Goal: Information Seeking & Learning: Learn about a topic

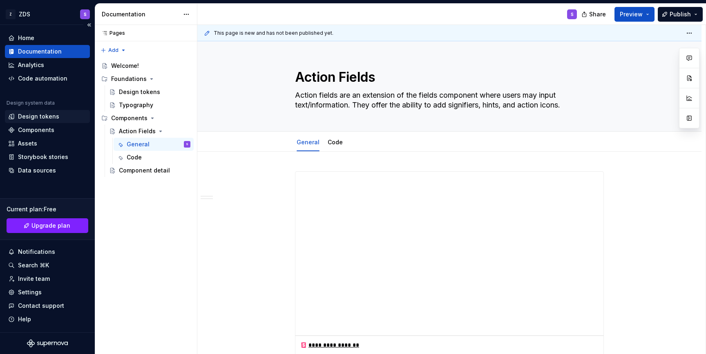
click at [36, 118] on div "Design tokens" at bounding box center [38, 116] width 41 height 8
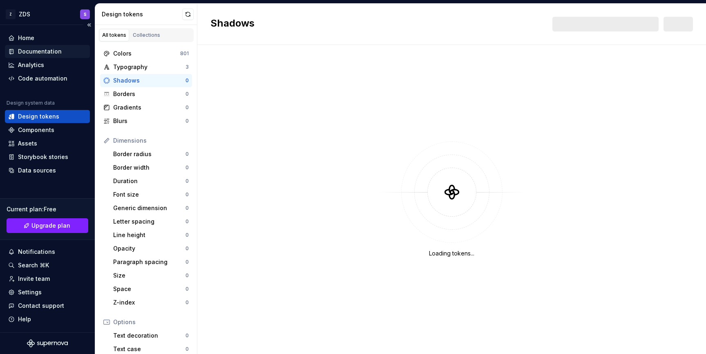
click at [53, 51] on div "Documentation" at bounding box center [40, 51] width 44 height 8
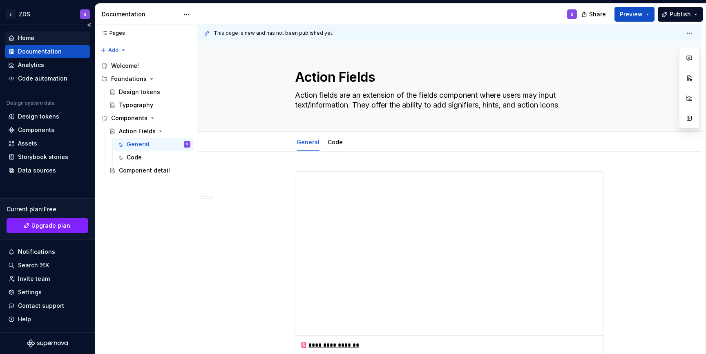
click at [55, 41] on div "Home" at bounding box center [47, 38] width 78 height 8
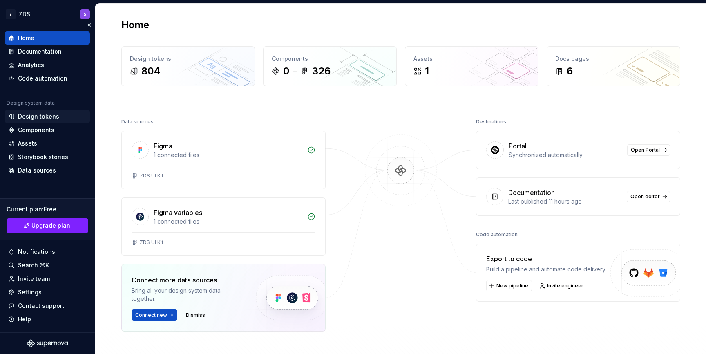
click at [44, 116] on div "Design tokens" at bounding box center [38, 116] width 41 height 8
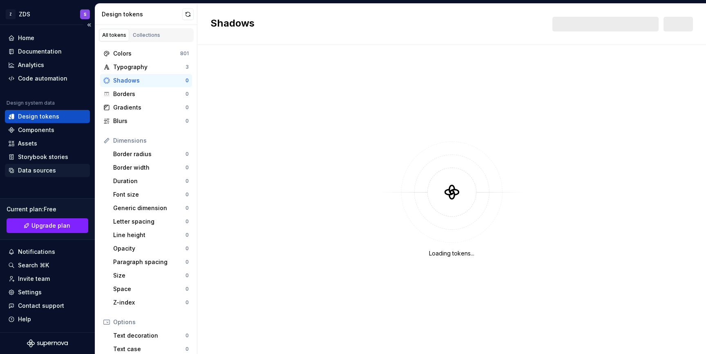
click at [45, 169] on div "Data sources" at bounding box center [37, 170] width 38 height 8
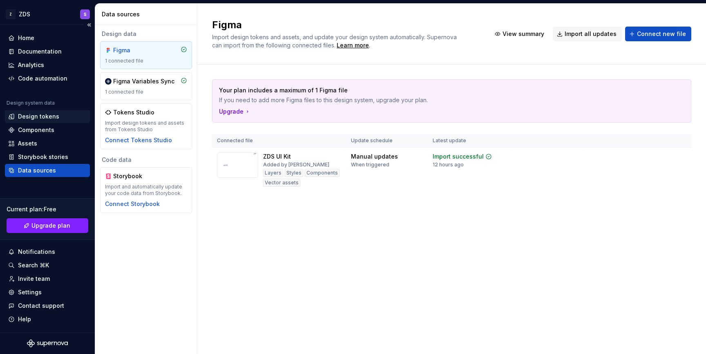
click at [43, 118] on div "Design tokens" at bounding box center [38, 116] width 41 height 8
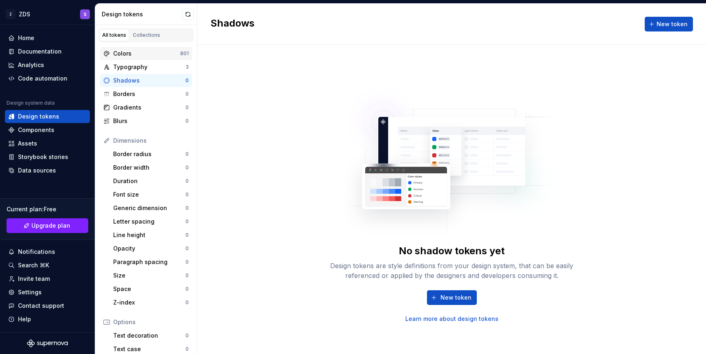
click at [150, 55] on div "Colors" at bounding box center [146, 53] width 67 height 8
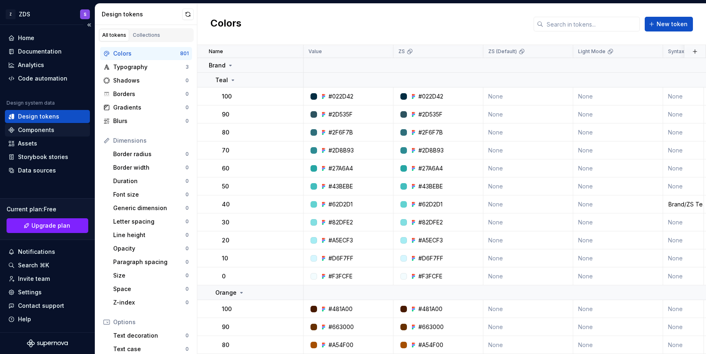
click at [49, 127] on div "Components" at bounding box center [36, 130] width 36 height 8
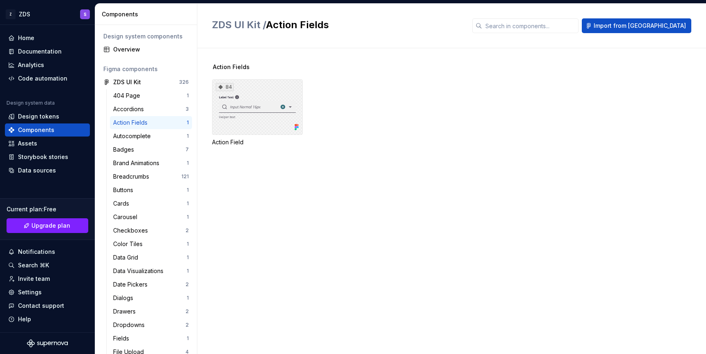
click at [245, 112] on div "84" at bounding box center [257, 107] width 91 height 56
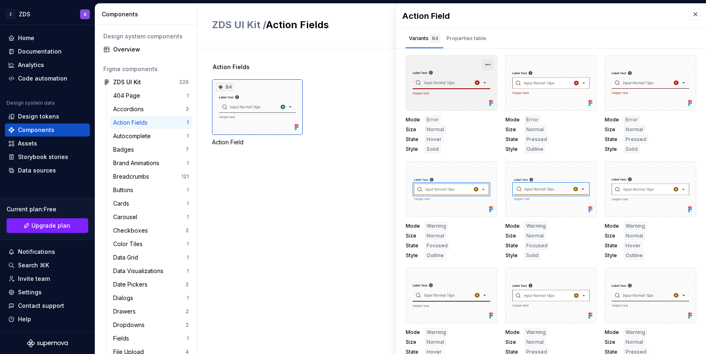
click at [488, 65] on button "button" at bounding box center [487, 64] width 11 height 11
click at [477, 41] on div "Properties table" at bounding box center [466, 38] width 40 height 8
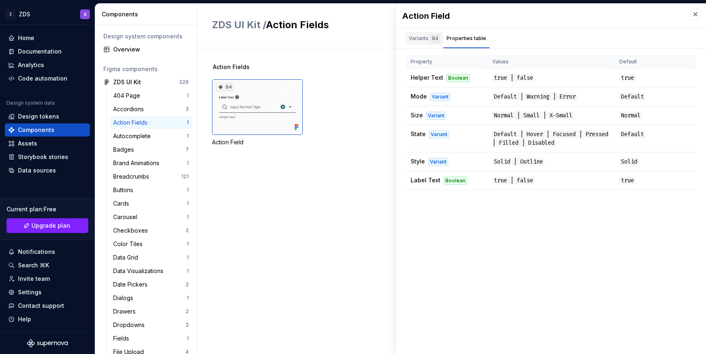
click at [425, 46] on div "Variants 84" at bounding box center [425, 40] width 38 height 16
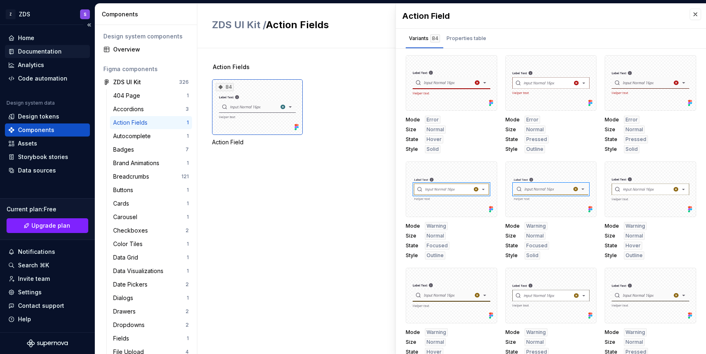
click at [18, 58] on div "Documentation" at bounding box center [47, 51] width 85 height 13
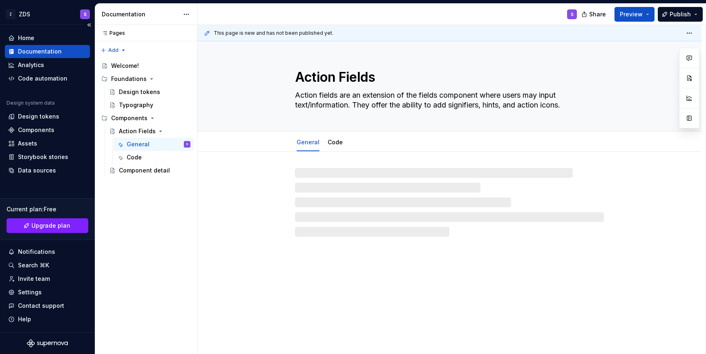
type textarea "*"
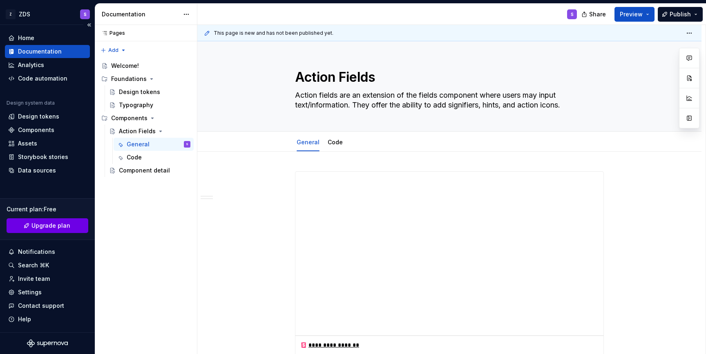
click at [66, 231] on button "Upgrade plan" at bounding box center [48, 225] width 82 height 15
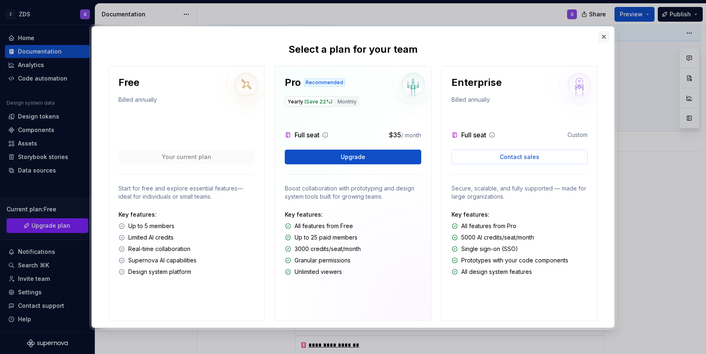
click at [605, 36] on button "button" at bounding box center [603, 36] width 11 height 11
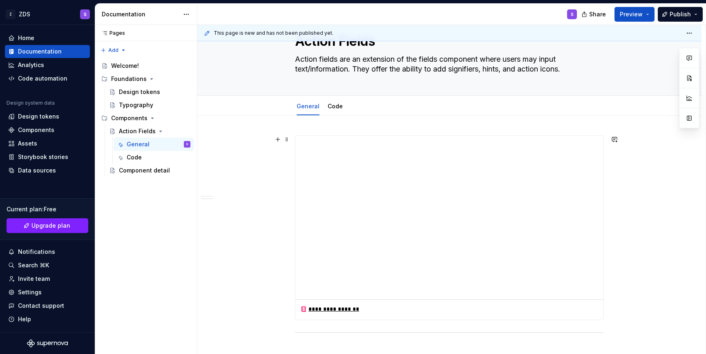
scroll to position [45, 0]
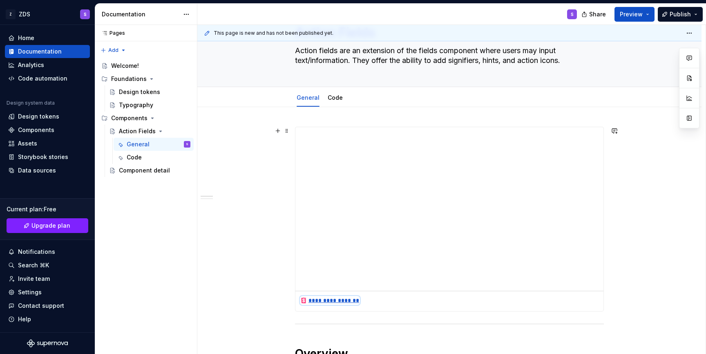
click at [332, 297] on div "**********" at bounding box center [329, 300] width 59 height 8
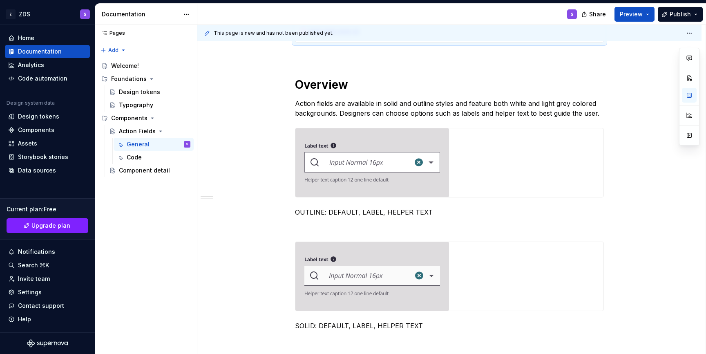
scroll to position [314, 0]
click at [69, 218] on button "Upgrade plan" at bounding box center [48, 225] width 82 height 15
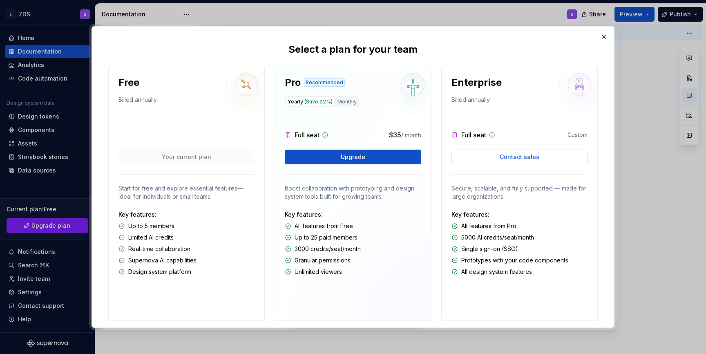
drag, startPoint x: 176, startPoint y: 225, endPoint x: 120, endPoint y: 234, distance: 56.1
click at [120, 234] on div "Key features: Up to 5 members Limited AI credits Real-time collaboration Supern…" at bounding box center [186, 242] width 136 height 65
drag, startPoint x: 361, startPoint y: 275, endPoint x: 306, endPoint y: 272, distance: 55.3
click at [306, 272] on div "Unlimited viewers" at bounding box center [353, 271] width 136 height 8
click at [608, 36] on button "button" at bounding box center [603, 36] width 11 height 11
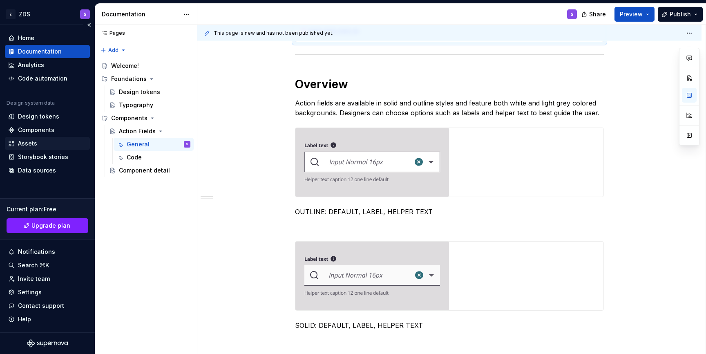
click at [68, 141] on div "Assets" at bounding box center [47, 143] width 78 height 8
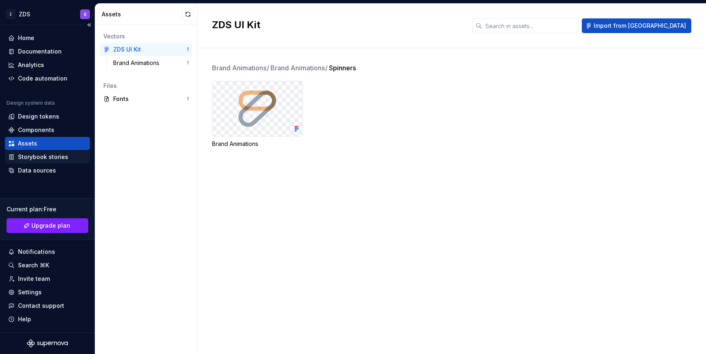
click at [62, 160] on div "Storybook stories" at bounding box center [43, 157] width 50 height 8
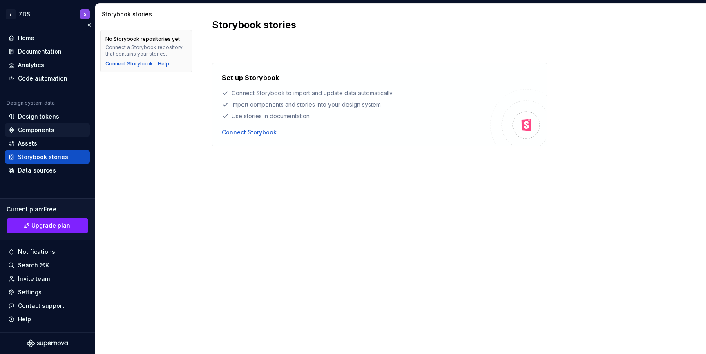
click at [64, 130] on div "Components" at bounding box center [47, 130] width 78 height 8
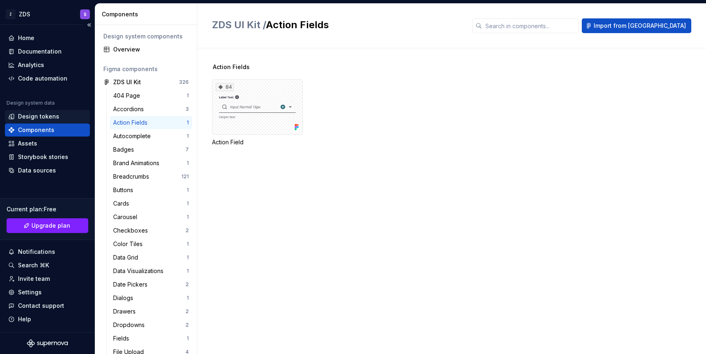
click at [59, 116] on div "Design tokens" at bounding box center [47, 116] width 78 height 8
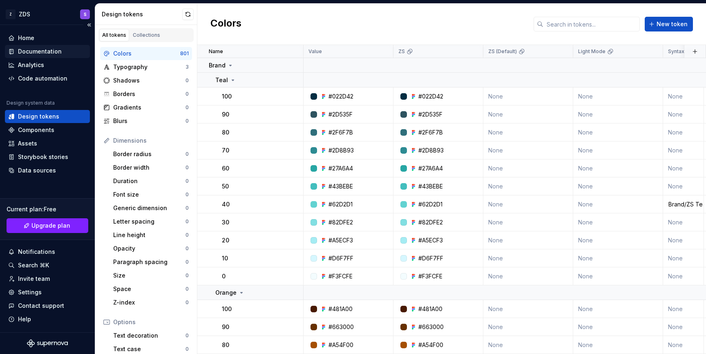
click at [63, 54] on div "Documentation" at bounding box center [47, 51] width 78 height 8
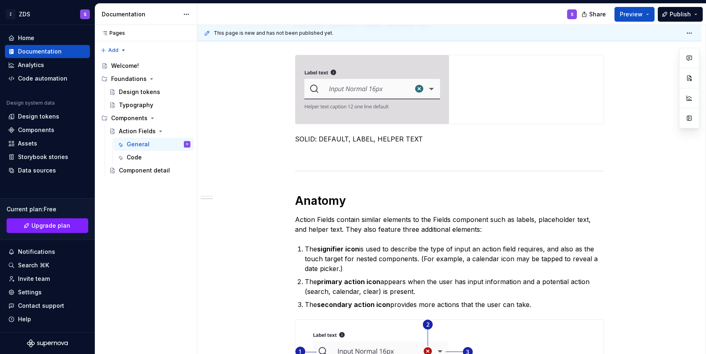
scroll to position [500, 0]
click at [697, 15] on button "Publish" at bounding box center [679, 14] width 45 height 15
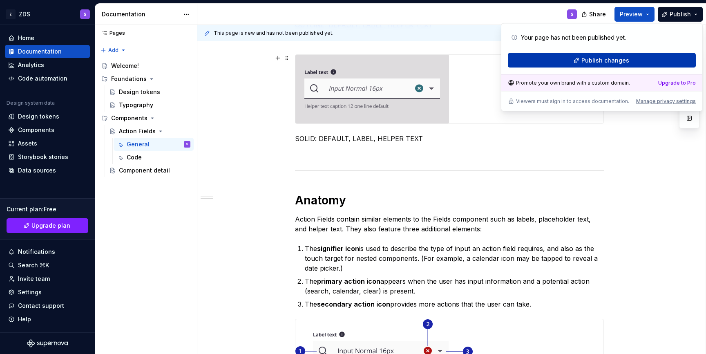
click at [611, 61] on span "Publish changes" at bounding box center [605, 60] width 48 height 8
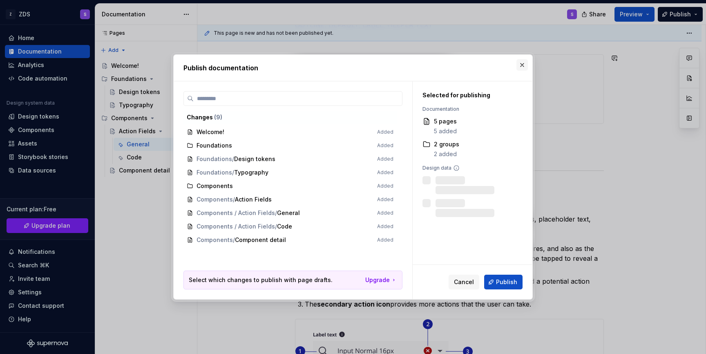
click at [522, 67] on button "button" at bounding box center [521, 64] width 11 height 11
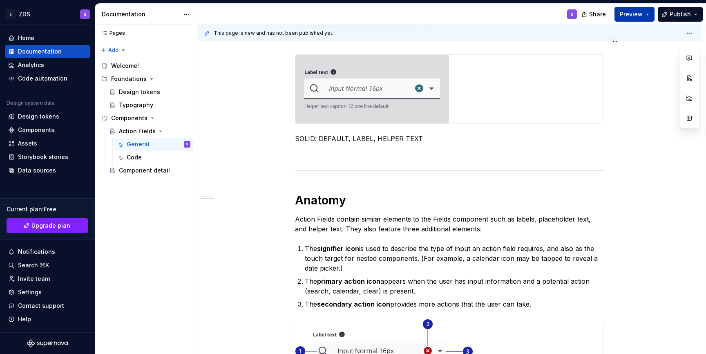
click at [625, 21] on button "Preview" at bounding box center [634, 14] width 40 height 15
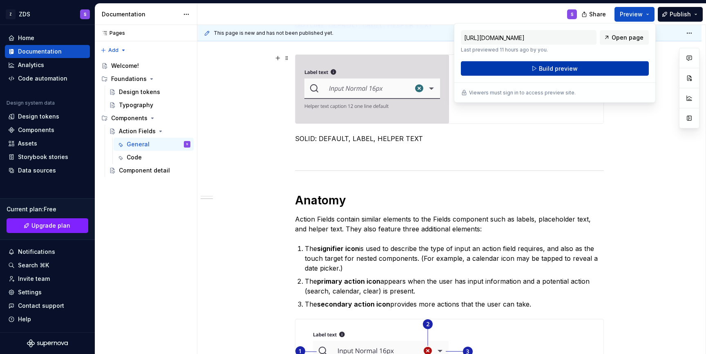
click at [585, 69] on button "Build preview" at bounding box center [555, 68] width 188 height 15
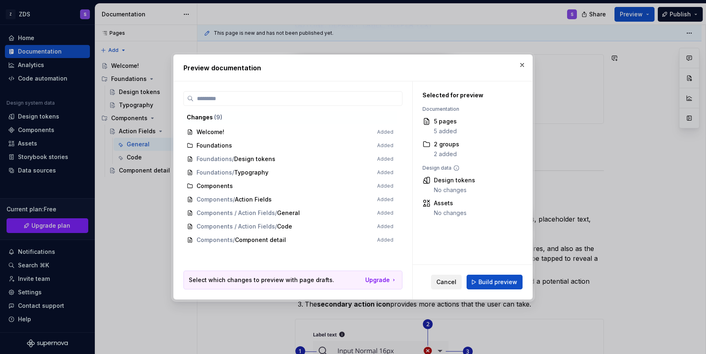
click at [456, 283] on span "Cancel" at bounding box center [446, 282] width 20 height 8
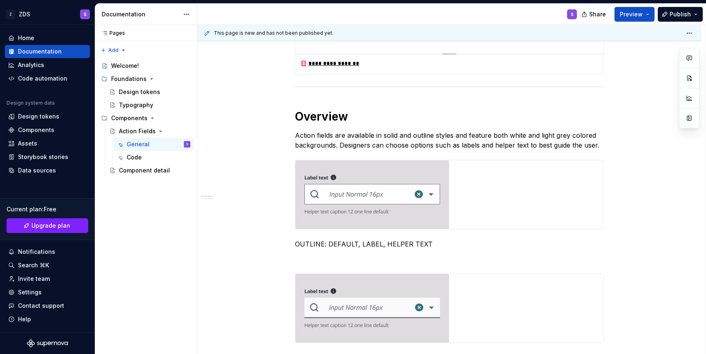
scroll to position [280, 0]
click at [340, 139] on p "Action fields are available in solid and outline styles and feature both white …" at bounding box center [449, 141] width 309 height 20
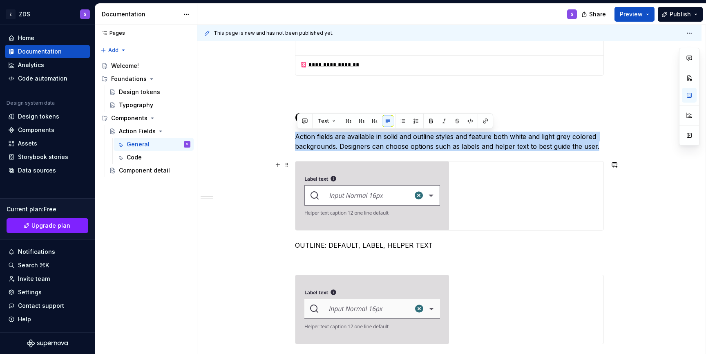
click at [447, 212] on img at bounding box center [372, 195] width 154 height 69
type textarea "*"
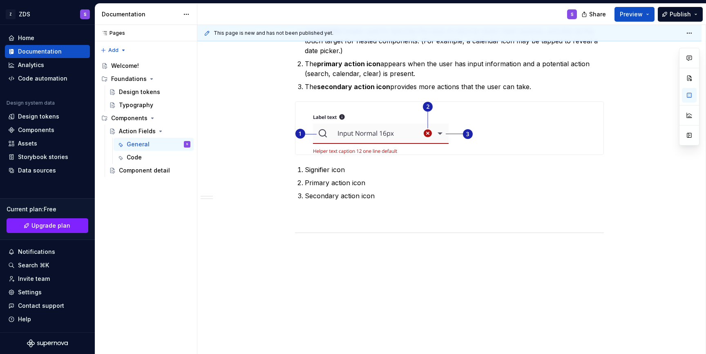
scroll to position [734, 0]
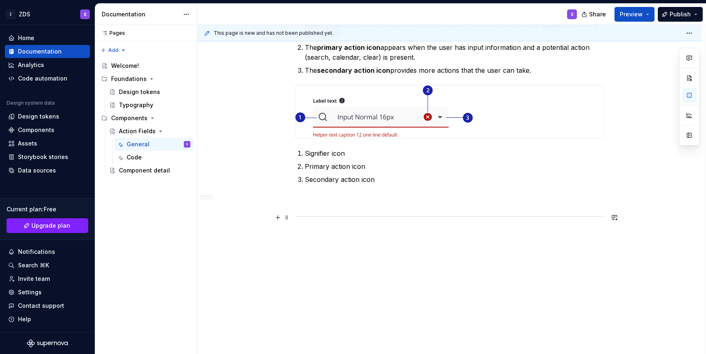
click at [279, 233] on button "button" at bounding box center [277, 232] width 11 height 11
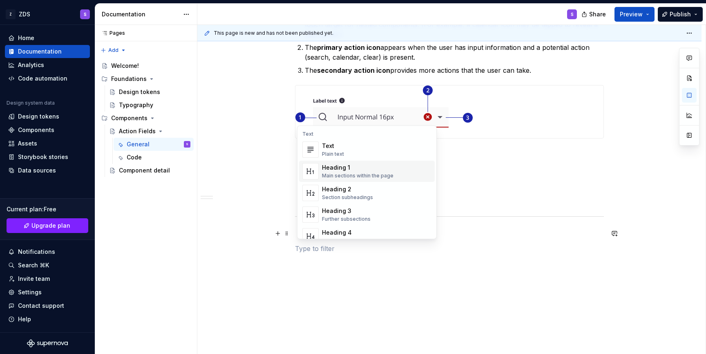
click at [357, 165] on div "Heading 1" at bounding box center [357, 167] width 71 height 8
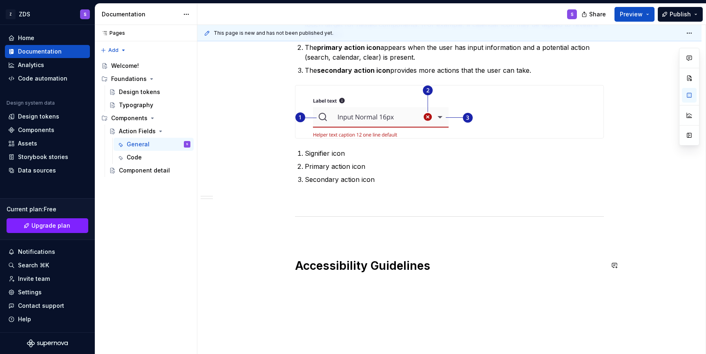
click at [182, 16] on html "Z ZDS S Home Documentation Analytics Code automation Design system data Design …" at bounding box center [353, 177] width 706 height 354
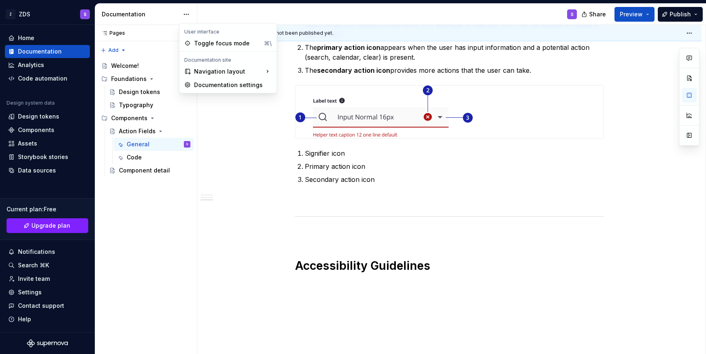
click at [97, 222] on div "Pages Pages Add Accessibility guide for tree Page tree. Navigate the tree with …" at bounding box center [146, 189] width 102 height 329
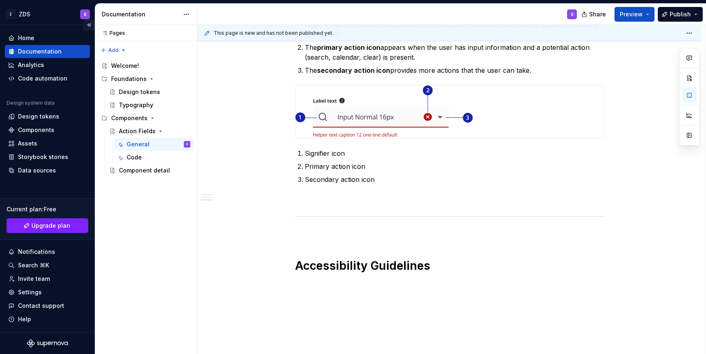
click at [91, 27] on button "Collapse sidebar" at bounding box center [88, 24] width 11 height 11
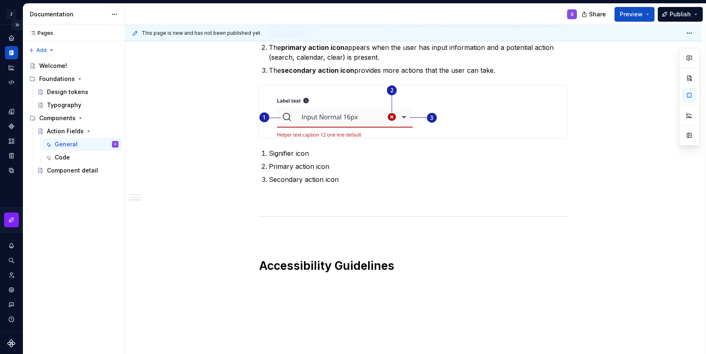
click at [16, 27] on button "Expand sidebar" at bounding box center [16, 24] width 11 height 11
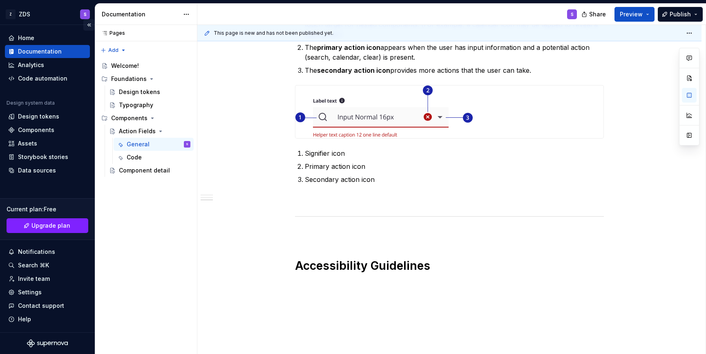
type textarea "*"
click at [311, 284] on p at bounding box center [449, 284] width 309 height 10
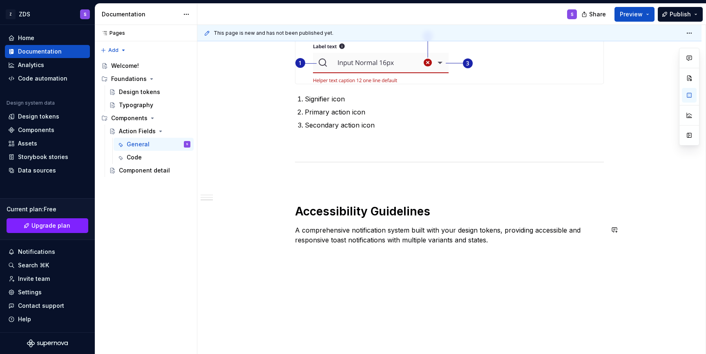
scroll to position [789, 0]
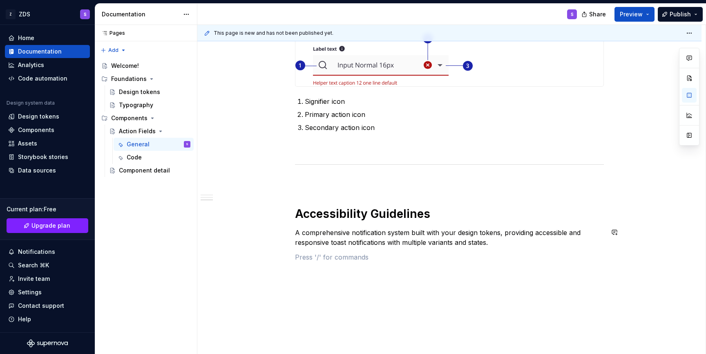
scroll to position [809, 0]
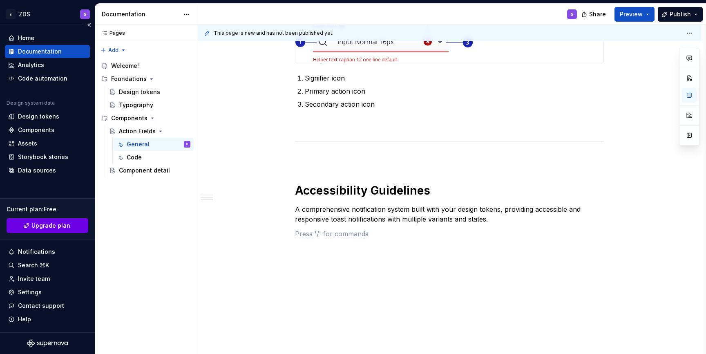
click at [65, 227] on span "Upgrade plan" at bounding box center [50, 225] width 39 height 8
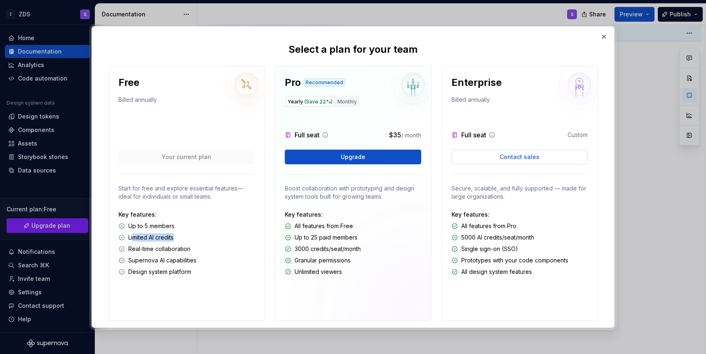
drag, startPoint x: 134, startPoint y: 239, endPoint x: 174, endPoint y: 234, distance: 40.3
click at [174, 234] on p "Limited AI credits" at bounding box center [150, 237] width 45 height 8
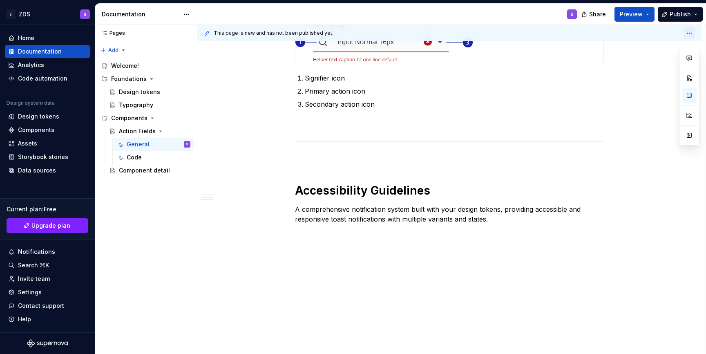
click at [691, 36] on html "Z ZDS S Home Documentation Analytics Code automation Design system data Design …" at bounding box center [353, 177] width 706 height 354
click at [185, 14] on html "Z ZDS S Home Documentation Analytics Code automation Design system data Design …" at bounding box center [353, 177] width 706 height 354
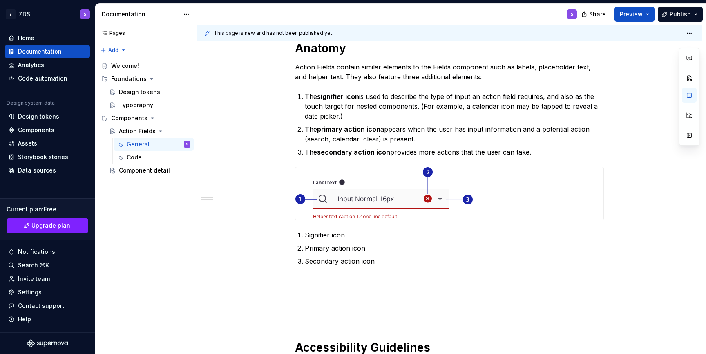
click at [185, 14] on html "Z ZDS S Home Documentation Analytics Code automation Design system data Design …" at bounding box center [353, 177] width 706 height 354
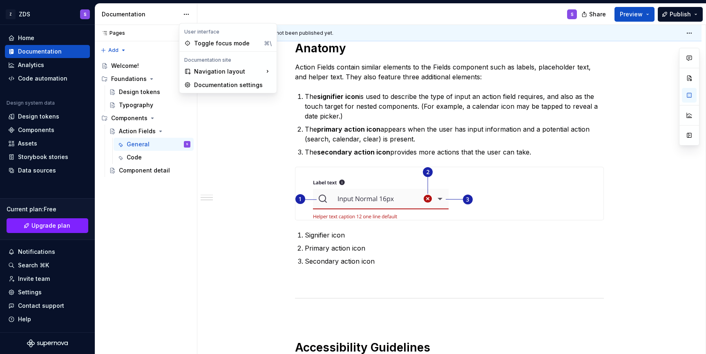
click at [324, 169] on html "Z ZDS S Home Documentation Analytics Code automation Design system data Design …" at bounding box center [353, 177] width 706 height 354
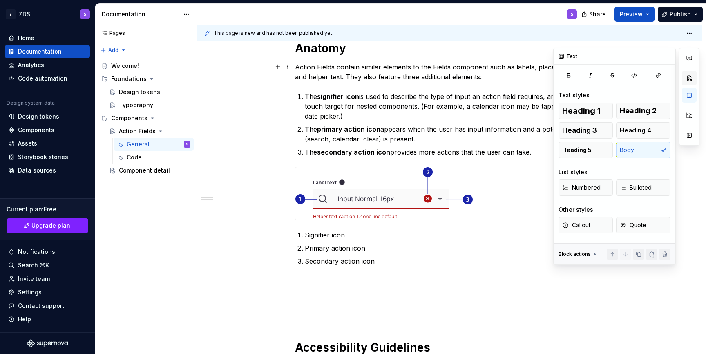
click at [689, 79] on button "button" at bounding box center [689, 78] width 15 height 15
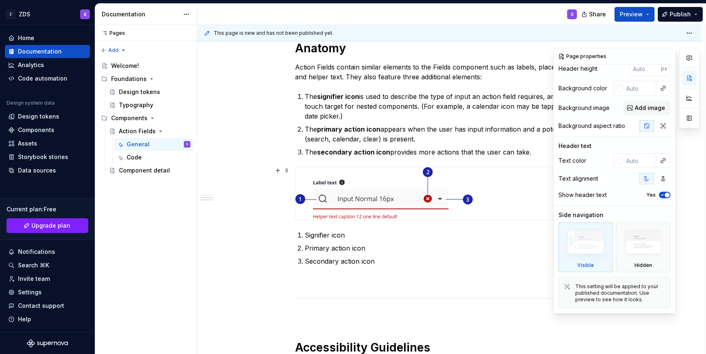
scroll to position [0, 0]
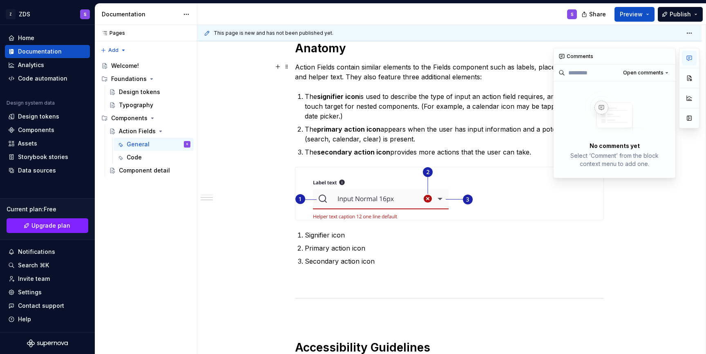
click at [691, 62] on button "button" at bounding box center [689, 58] width 15 height 15
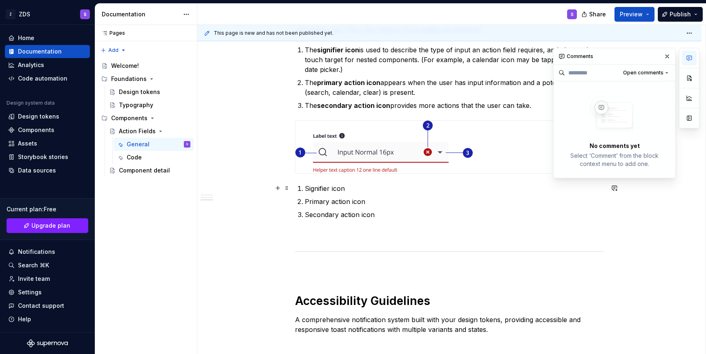
scroll to position [699, 0]
click at [280, 235] on button "button" at bounding box center [277, 232] width 11 height 11
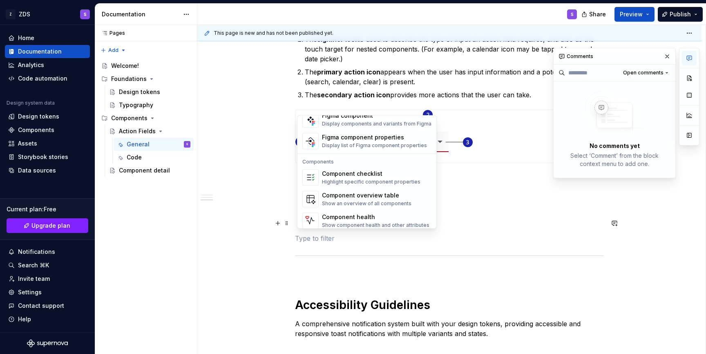
scroll to position [813, 0]
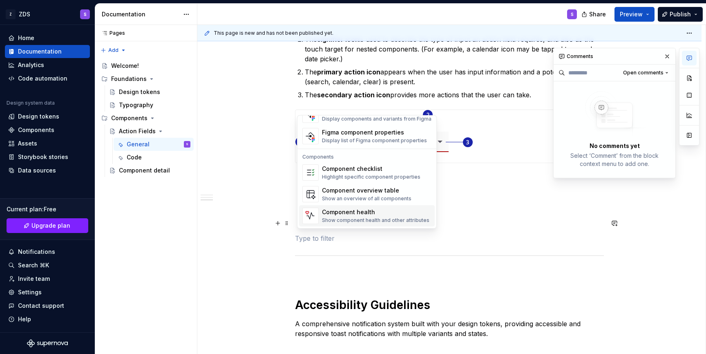
click at [336, 210] on div "Component health" at bounding box center [375, 212] width 107 height 8
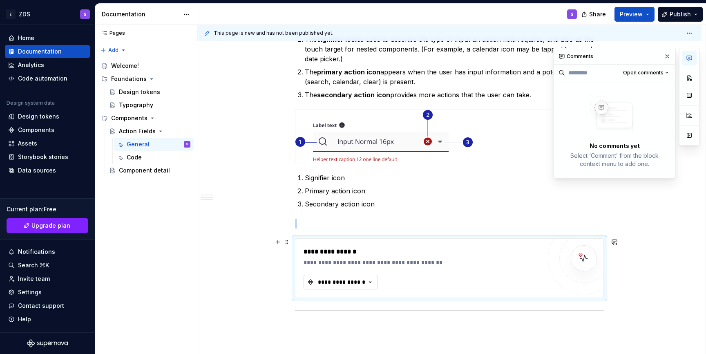
click at [358, 281] on div "**********" at bounding box center [341, 282] width 49 height 8
click at [539, 250] on div "**********" at bounding box center [422, 252] width 238 height 10
click at [287, 241] on span at bounding box center [286, 241] width 7 height 11
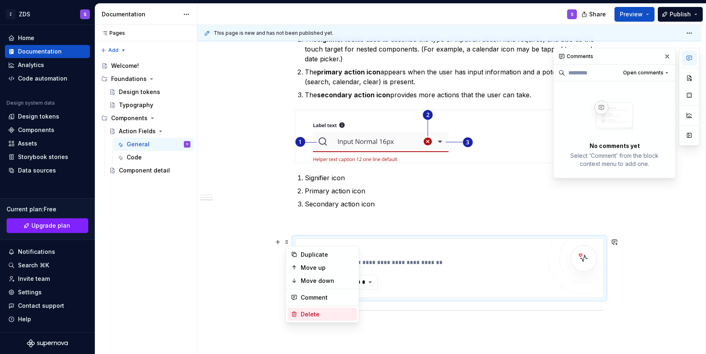
click at [296, 312] on icon at bounding box center [294, 314] width 4 height 5
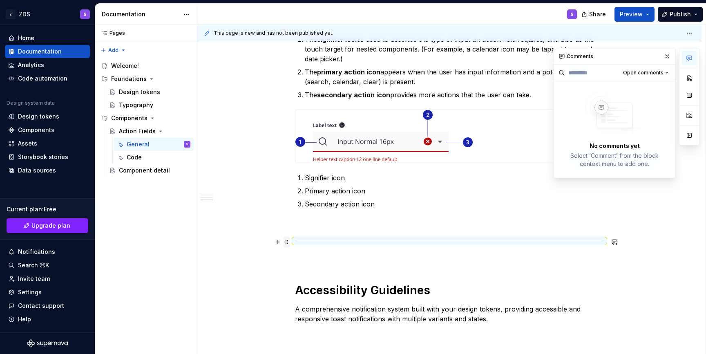
click at [286, 241] on span at bounding box center [286, 241] width 7 height 11
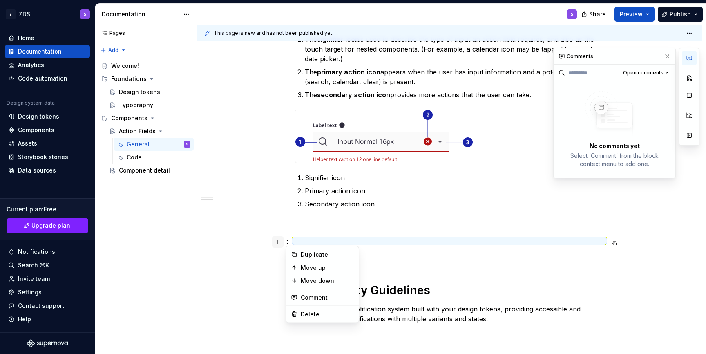
click at [280, 241] on button "button" at bounding box center [277, 241] width 11 height 11
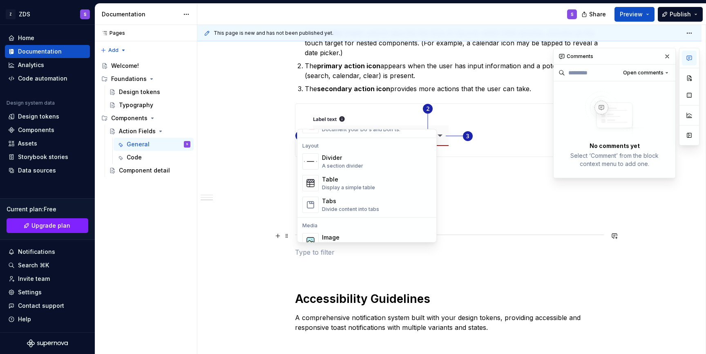
scroll to position [254, 0]
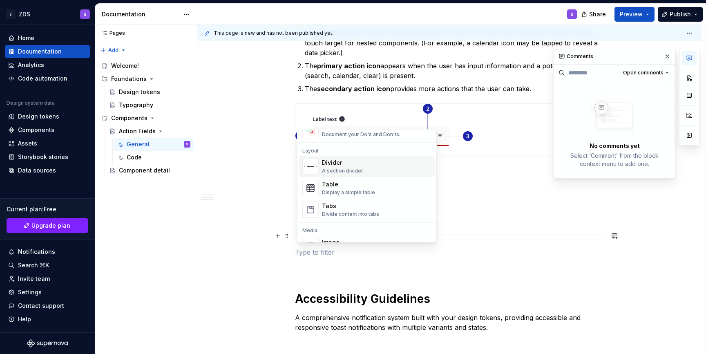
click at [484, 185] on p "Primary action icon" at bounding box center [454, 185] width 299 height 10
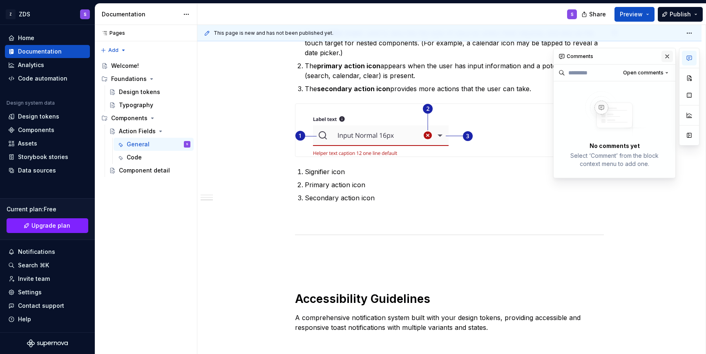
click at [664, 56] on button "button" at bounding box center [666, 56] width 11 height 11
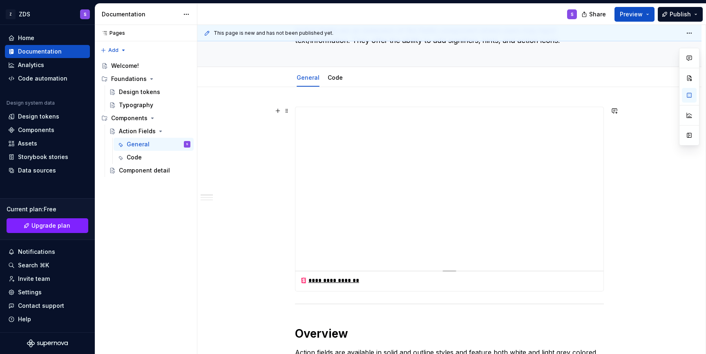
scroll to position [0, 0]
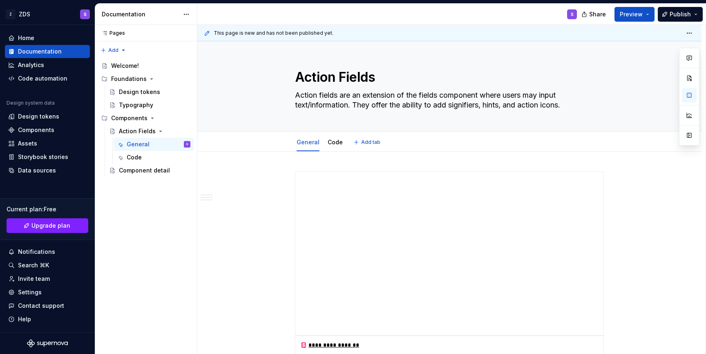
type textarea "*"
